Goal: Information Seeking & Learning: Find specific fact

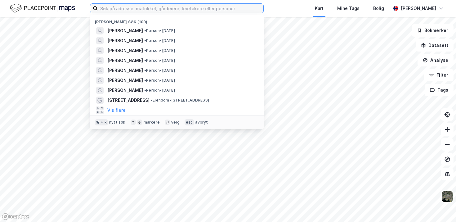
click at [173, 5] on input at bounding box center [181, 8] width 166 height 9
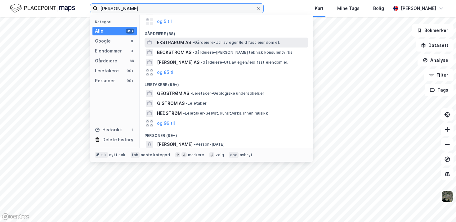
scroll to position [51, 0]
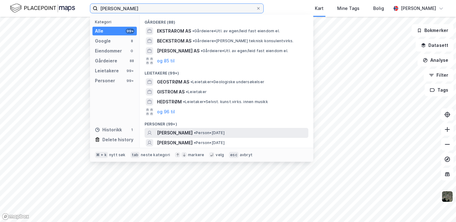
type input "[PERSON_NAME]"
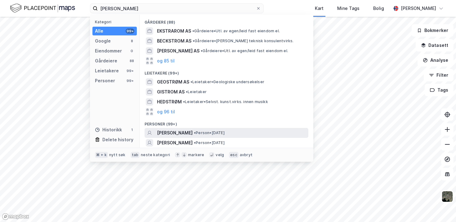
click at [191, 131] on span "[PERSON_NAME]" at bounding box center [175, 132] width 36 height 7
